Goal: Entertainment & Leisure: Consume media (video, audio)

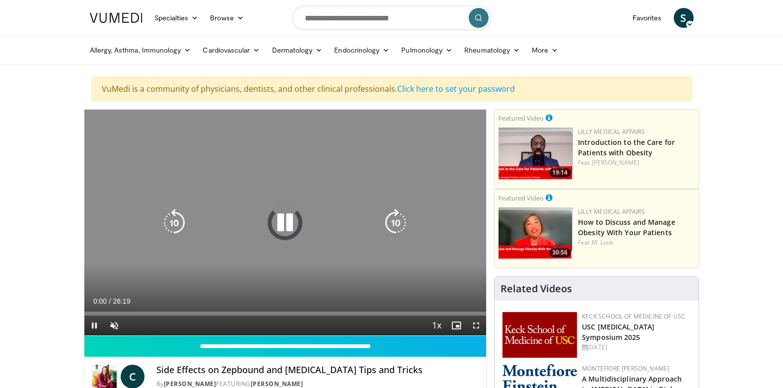
click at [280, 222] on icon "Video Player" at bounding box center [285, 223] width 28 height 28
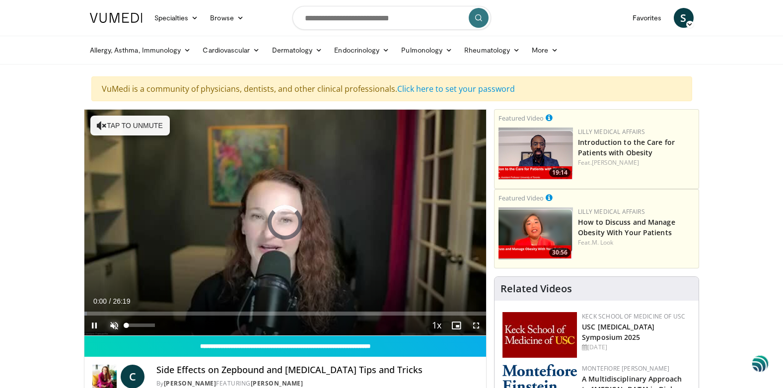
click at [115, 321] on span "Video Player" at bounding box center [114, 326] width 20 height 20
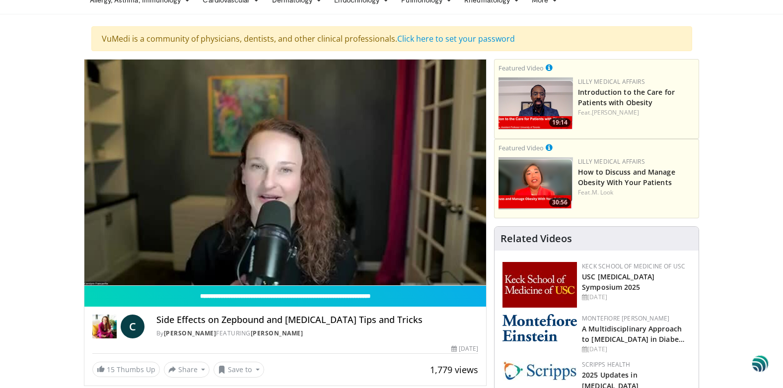
scroll to position [50, 0]
